Goal: Find specific page/section: Find specific page/section

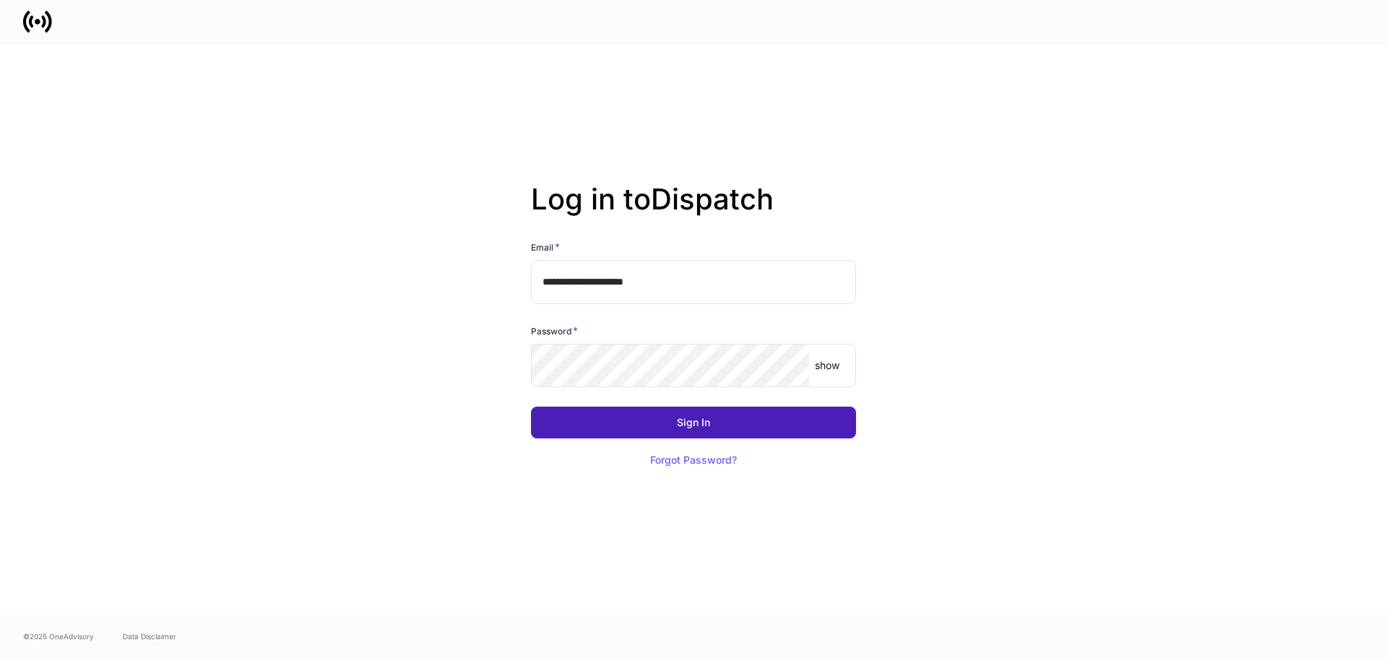
click at [656, 412] on button "Sign In" at bounding box center [693, 423] width 325 height 32
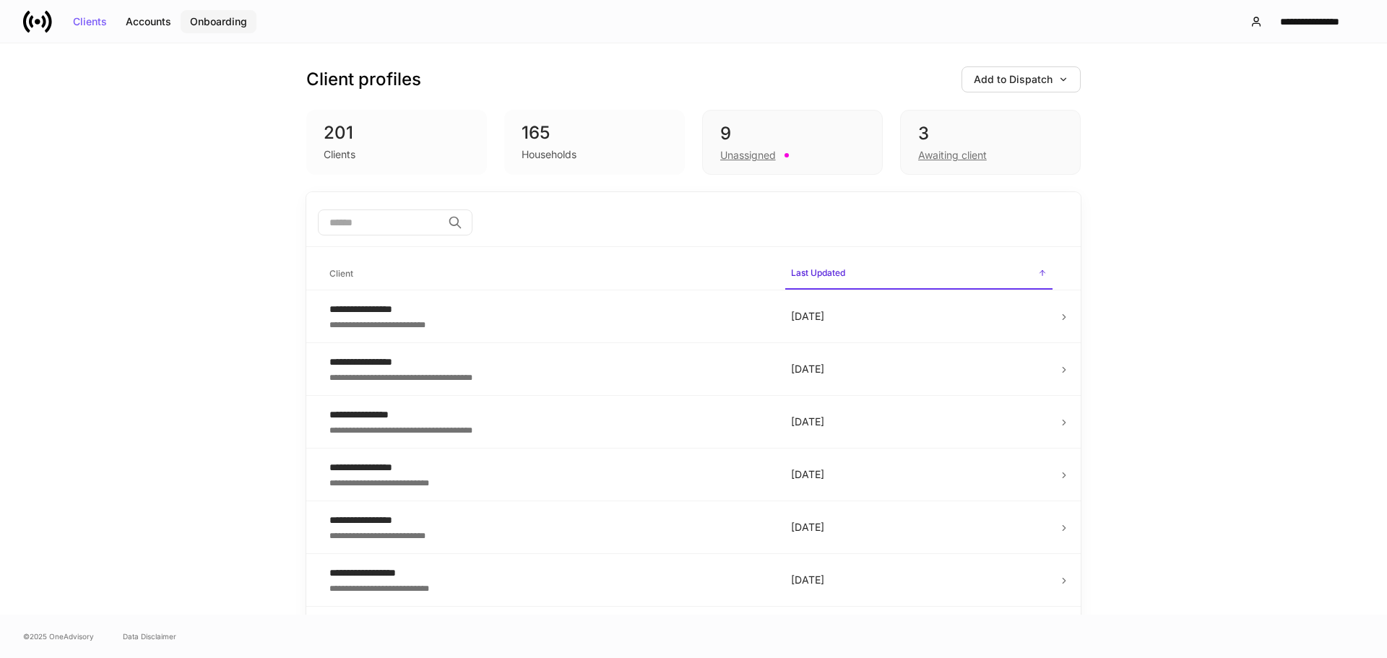
click at [216, 26] on div "Onboarding" at bounding box center [218, 22] width 57 height 10
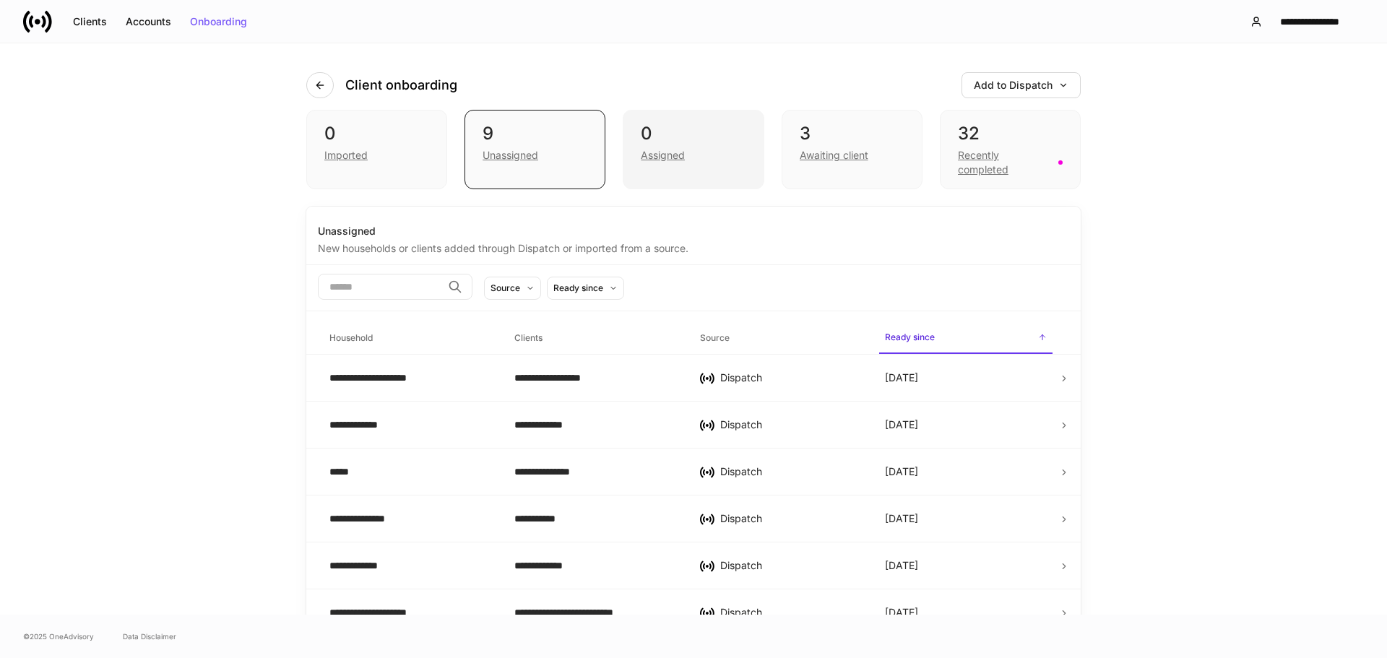
click at [680, 131] on div "0" at bounding box center [693, 133] width 105 height 23
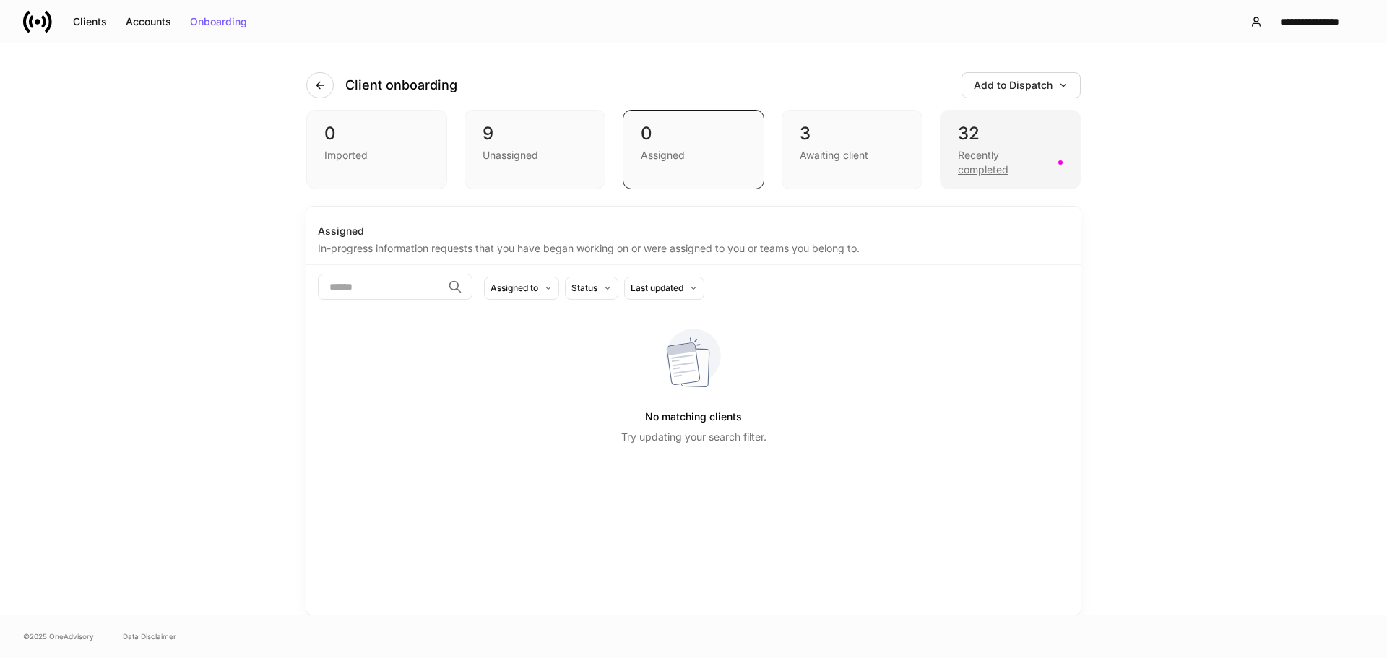
click at [995, 136] on div "32" at bounding box center [1010, 133] width 105 height 23
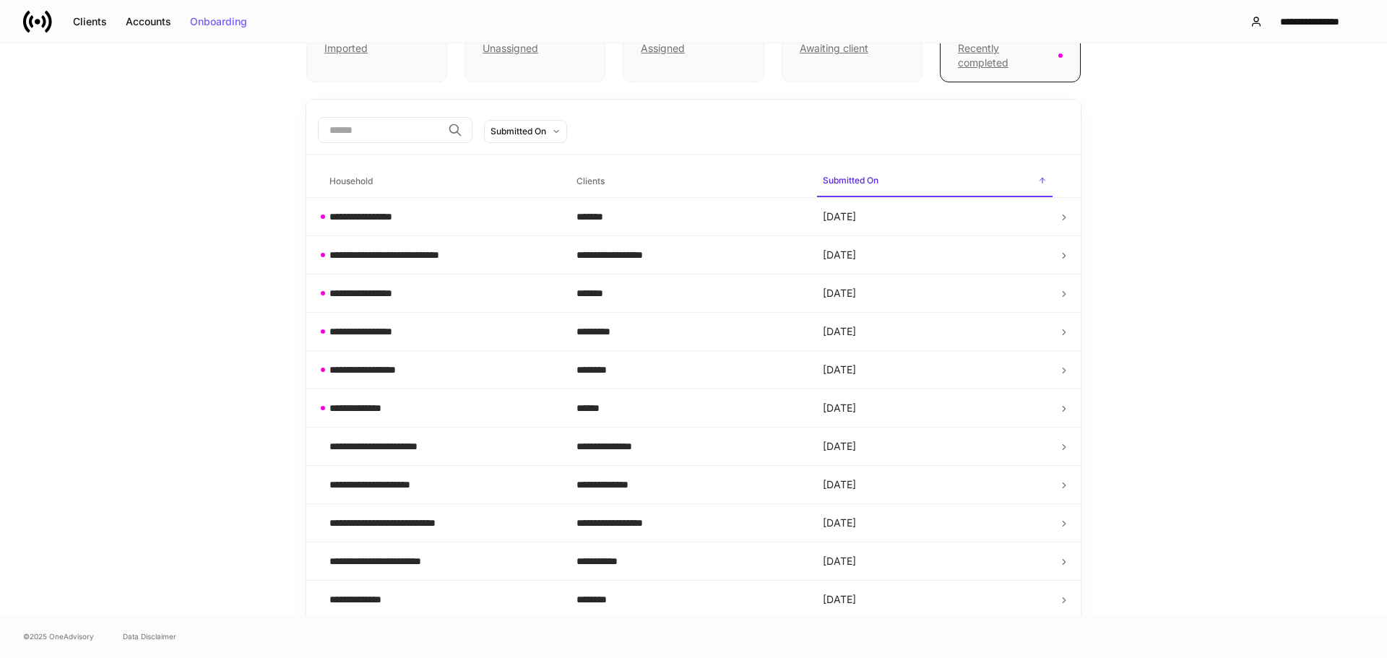
scroll to position [108, 0]
